Goal: Information Seeking & Learning: Learn about a topic

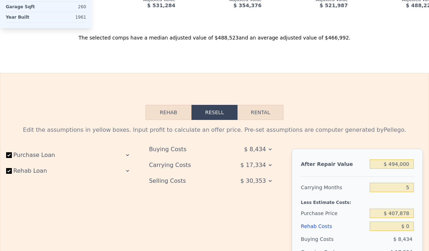
scroll to position [757, 0]
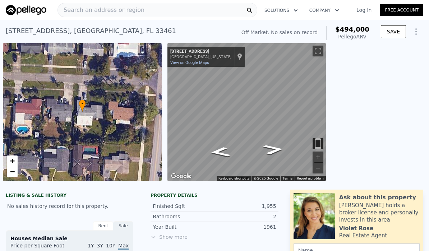
drag, startPoint x: 106, startPoint y: 4, endPoint x: 106, endPoint y: -1, distance: 5.0
click at [106, 0] on html "Search an address or region Solutions Company Open main menu Log In Free Accoun…" at bounding box center [214, 125] width 429 height 251
click at [101, 9] on span "Search an address or region" at bounding box center [101, 10] width 87 height 9
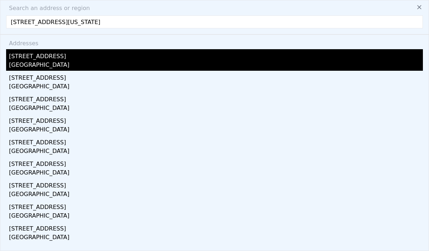
type input "[STREET_ADDRESS][US_STATE]"
click at [49, 61] on div "[GEOGRAPHIC_DATA]" at bounding box center [216, 66] width 414 height 10
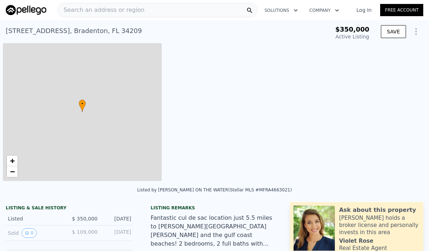
scroll to position [0, 3]
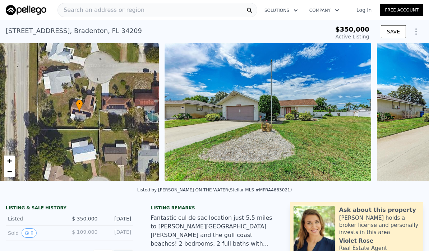
type input "-$ 370,121"
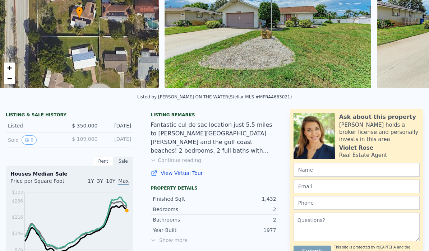
scroll to position [0, 0]
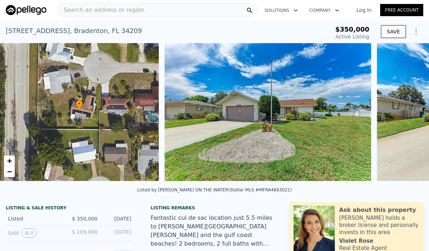
click at [107, 9] on span "Search an address or region" at bounding box center [101, 10] width 87 height 9
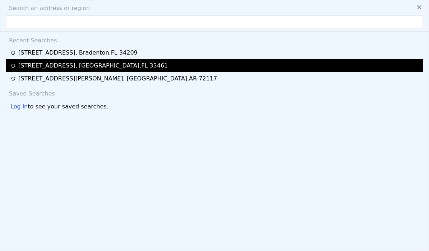
click at [88, 69] on div "[STREET_ADDRESS]" at bounding box center [93, 65] width 150 height 9
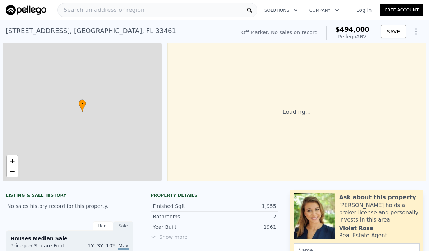
type input "$ 494,000"
type input "5"
type input "3"
type input "5"
type input "4"
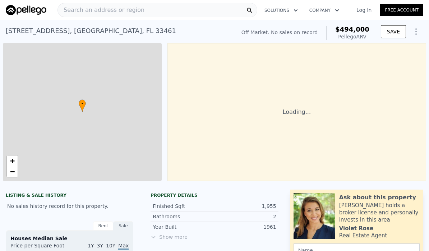
type input "1558"
type input "2363"
type input "7650"
type input "14323"
type input "$ 30,001"
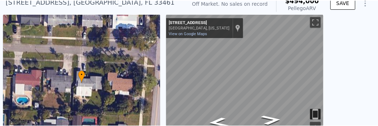
scroll to position [29, 0]
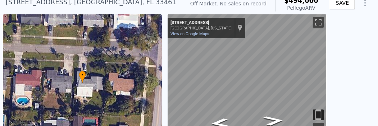
click at [11, 71] on div "• + −" at bounding box center [82, 83] width 159 height 138
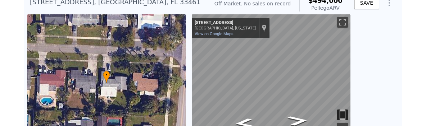
scroll to position [43, 0]
